Goal: Check status

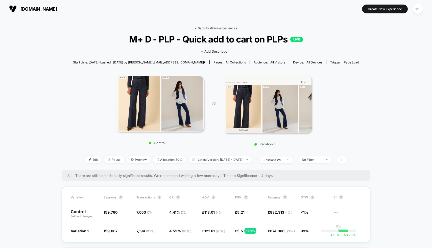
click at [212, 29] on link "< Back to all live experiences" at bounding box center [216, 28] width 42 height 4
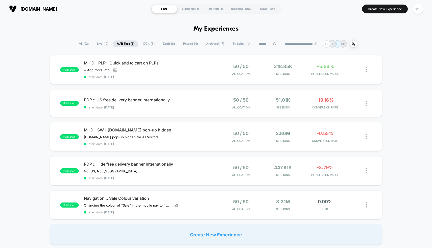
click at [188, 43] on span "Paused ( 4 )" at bounding box center [190, 43] width 22 height 7
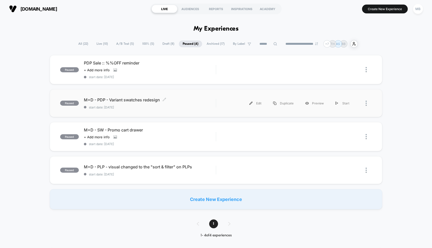
click at [190, 105] on span "start date: [DATE]" at bounding box center [150, 107] width 132 height 4
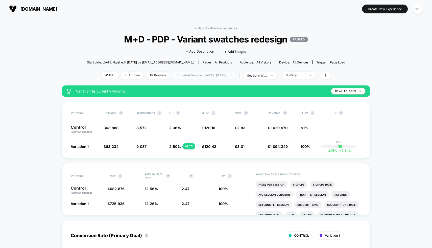
click at [218, 75] on span "Latest Version: [DATE] - [DATE]" at bounding box center [203, 75] width 63 height 7
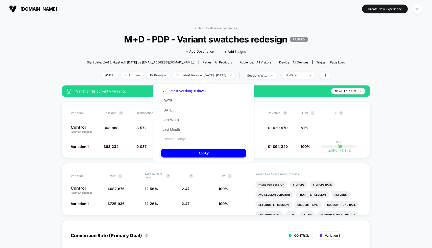
click at [178, 139] on button "Custom Range" at bounding box center [174, 139] width 27 height 5
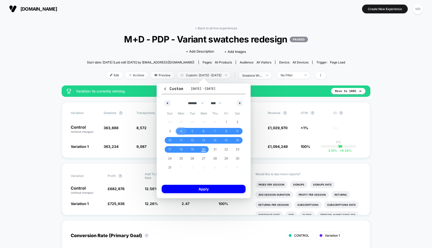
click at [182, 131] on span "4" at bounding box center [181, 131] width 2 height 9
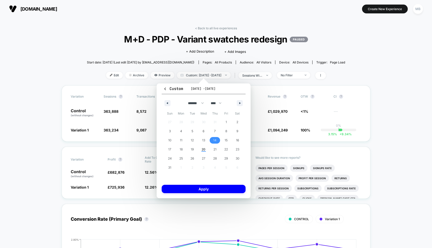
click at [214, 140] on span "14" at bounding box center [214, 140] width 3 height 9
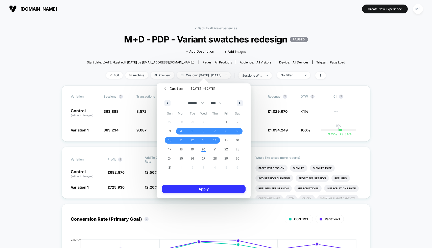
click at [211, 188] on button "Apply" at bounding box center [204, 189] width 84 height 8
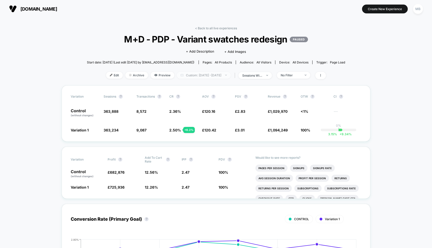
click at [220, 74] on span "Custom: [DATE] - [DATE]" at bounding box center [204, 75] width 54 height 7
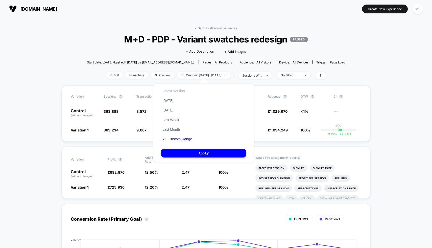
click at [176, 92] on button "Latest Version" at bounding box center [174, 91] width 26 height 5
click at [178, 139] on button "Custom Range" at bounding box center [174, 139] width 27 height 5
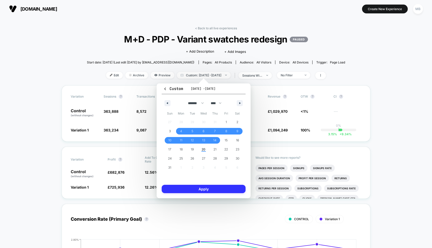
click at [205, 190] on button "Apply" at bounding box center [204, 189] width 84 height 8
